Goal: Information Seeking & Learning: Learn about a topic

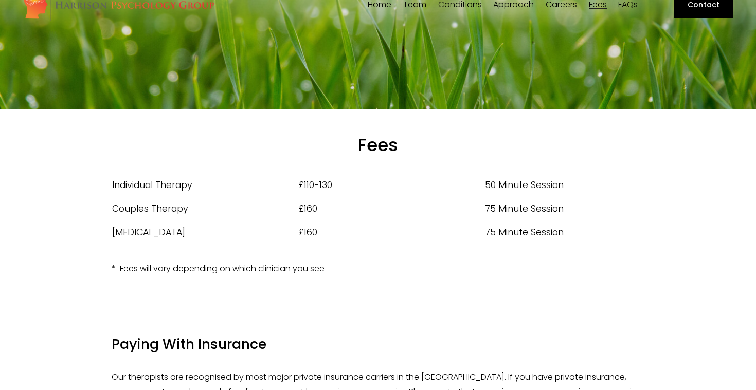
scroll to position [20, 0]
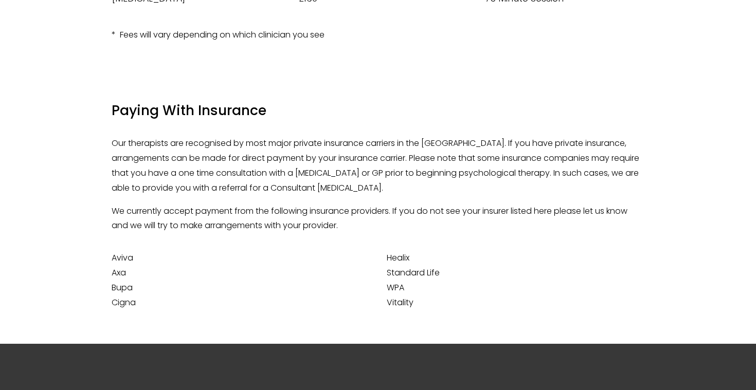
scroll to position [256, 0]
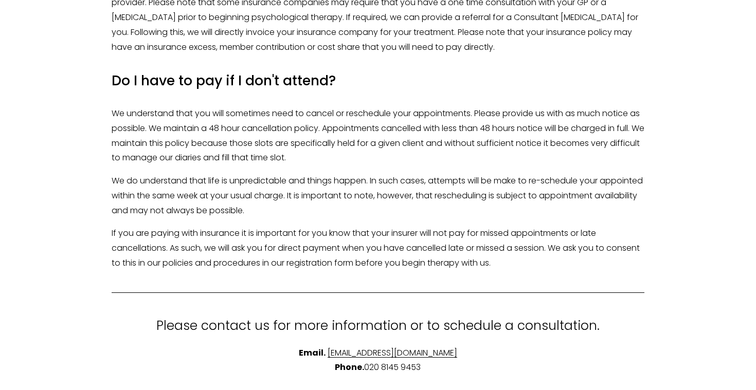
scroll to position [2479, 0]
